Goal: Transaction & Acquisition: Purchase product/service

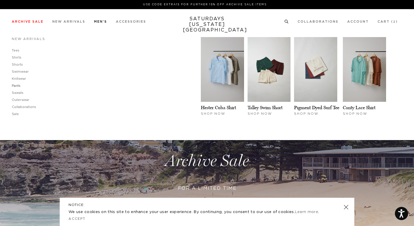
click at [18, 84] on link "Pants" at bounding box center [16, 85] width 9 height 3
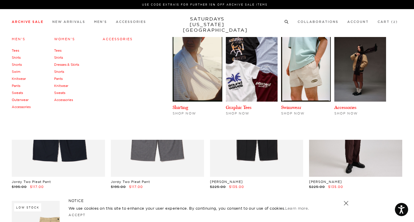
click at [25, 21] on link "Archive Sale" at bounding box center [28, 21] width 32 height 3
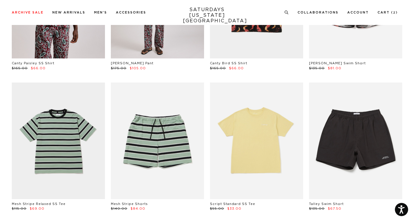
scroll to position [139, 0]
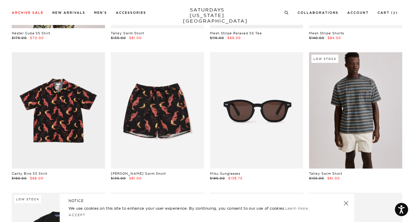
scroll to position [290, 0]
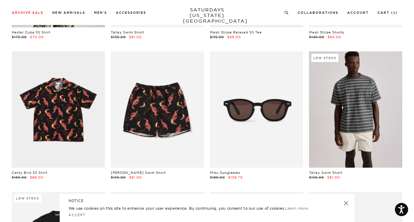
click at [347, 159] on link at bounding box center [355, 109] width 93 height 116
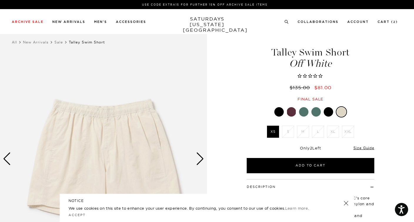
click at [277, 110] on div at bounding box center [278, 111] width 9 height 9
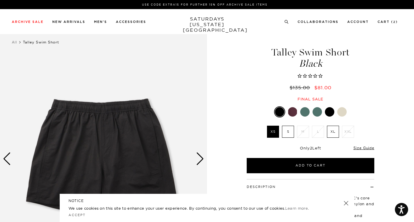
click at [328, 112] on div at bounding box center [329, 111] width 9 height 9
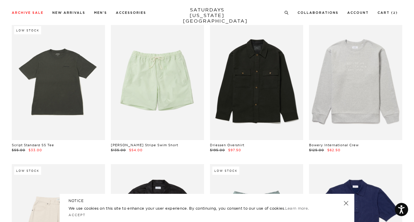
scroll to position [1026, 0]
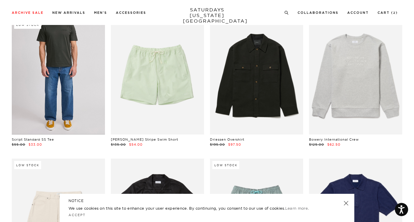
click at [66, 102] on link at bounding box center [58, 76] width 93 height 116
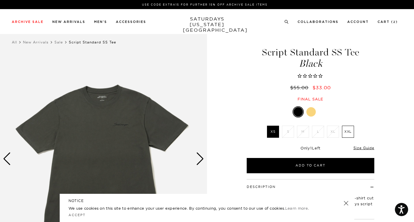
click at [311, 109] on div at bounding box center [310, 111] width 9 height 9
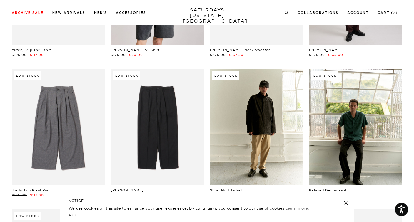
scroll to position [3945, 0]
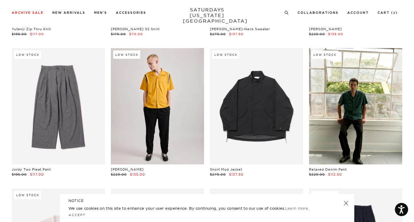
click at [171, 145] on link at bounding box center [157, 106] width 93 height 116
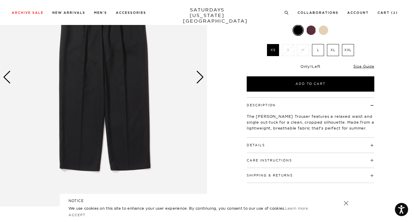
scroll to position [78, 0]
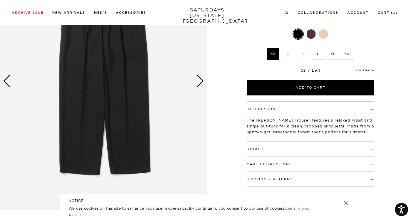
click at [197, 83] on div "Next slide" at bounding box center [200, 81] width 8 height 13
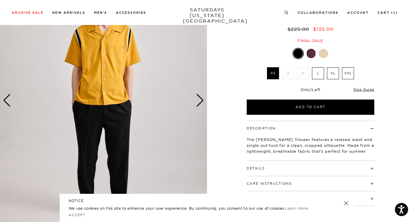
scroll to position [56, 0]
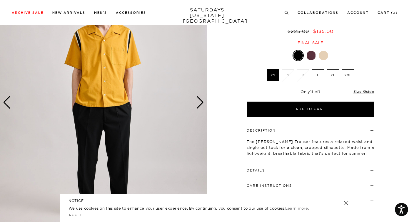
click at [201, 103] on div "Next slide" at bounding box center [200, 102] width 8 height 13
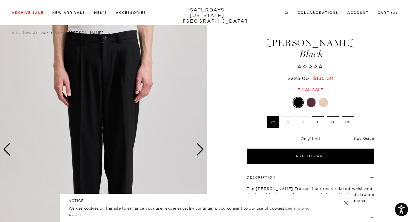
scroll to position [8, 0]
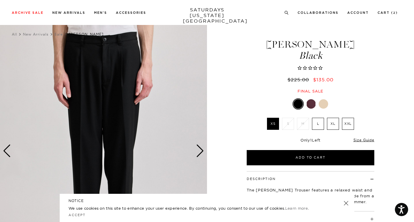
click at [199, 152] on div "Next slide" at bounding box center [200, 150] width 8 height 13
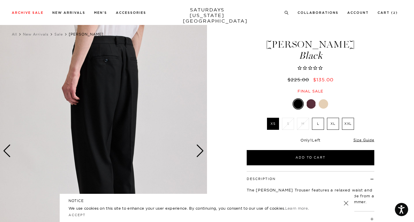
click at [317, 123] on label "L" at bounding box center [318, 124] width 12 height 12
click at [0, 0] on input "L" at bounding box center [0, 0] width 0 height 0
click at [202, 151] on div "Next slide" at bounding box center [200, 150] width 8 height 13
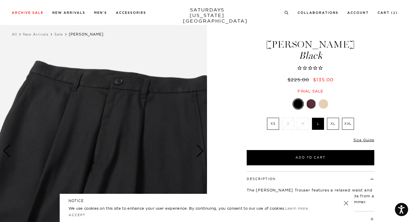
click at [202, 151] on div "Next slide" at bounding box center [200, 150] width 8 height 13
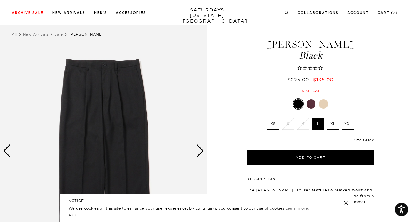
click at [202, 151] on div "Next slide" at bounding box center [200, 150] width 8 height 13
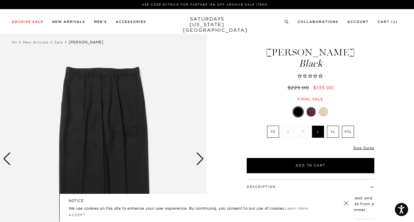
scroll to position [4, 0]
